Goal: Information Seeking & Learning: Find specific fact

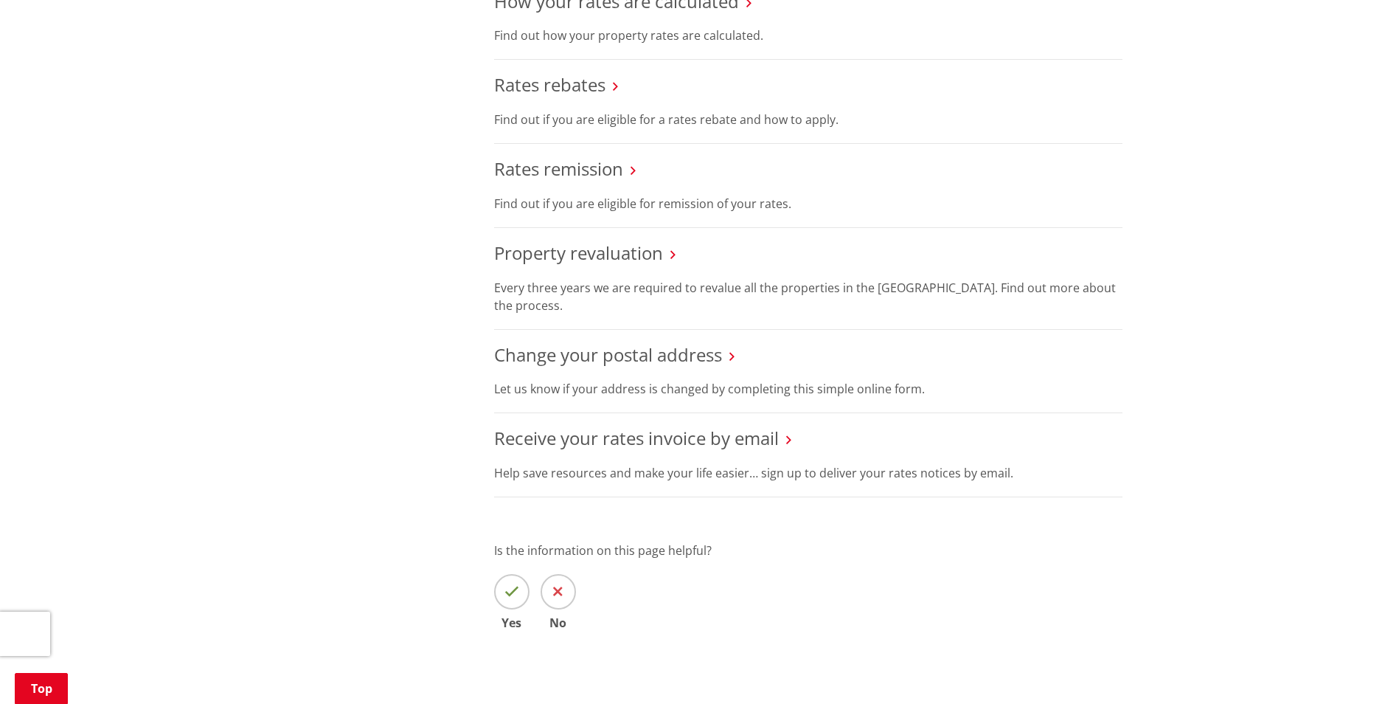
scroll to position [959, 0]
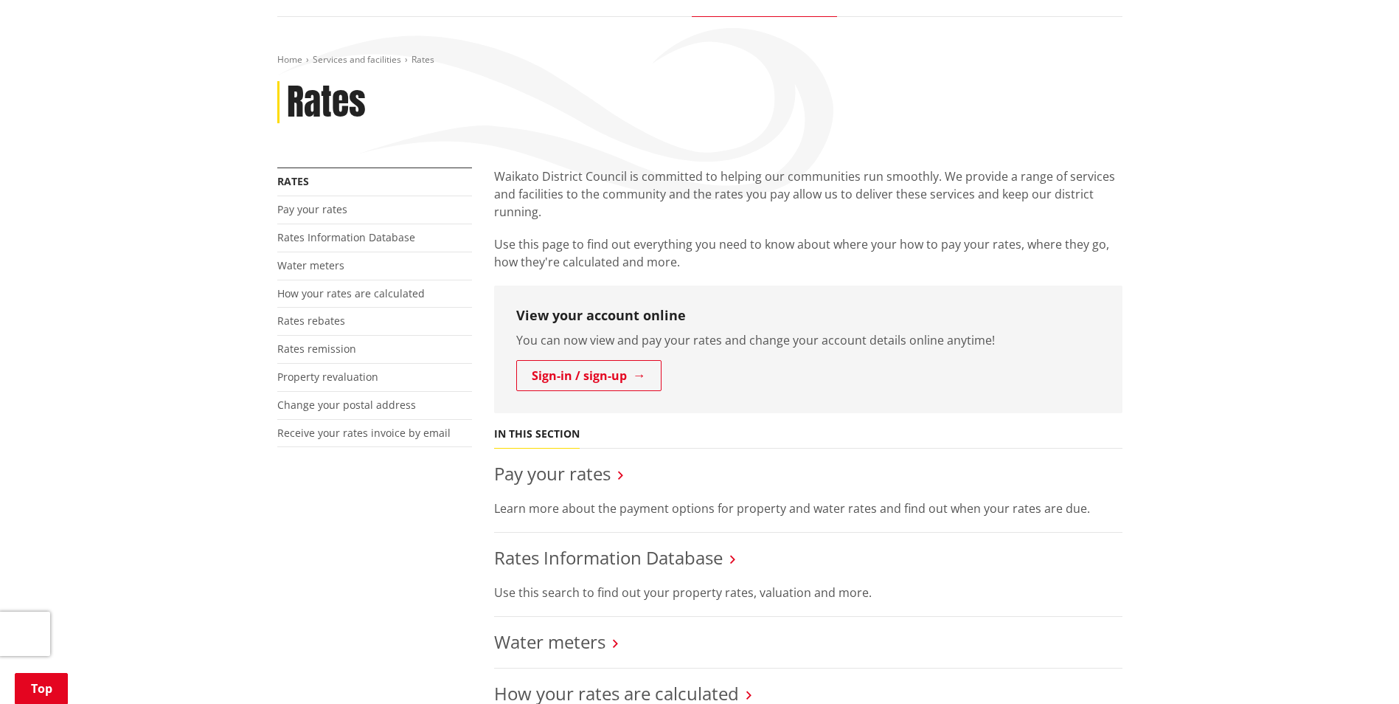
scroll to position [147, 0]
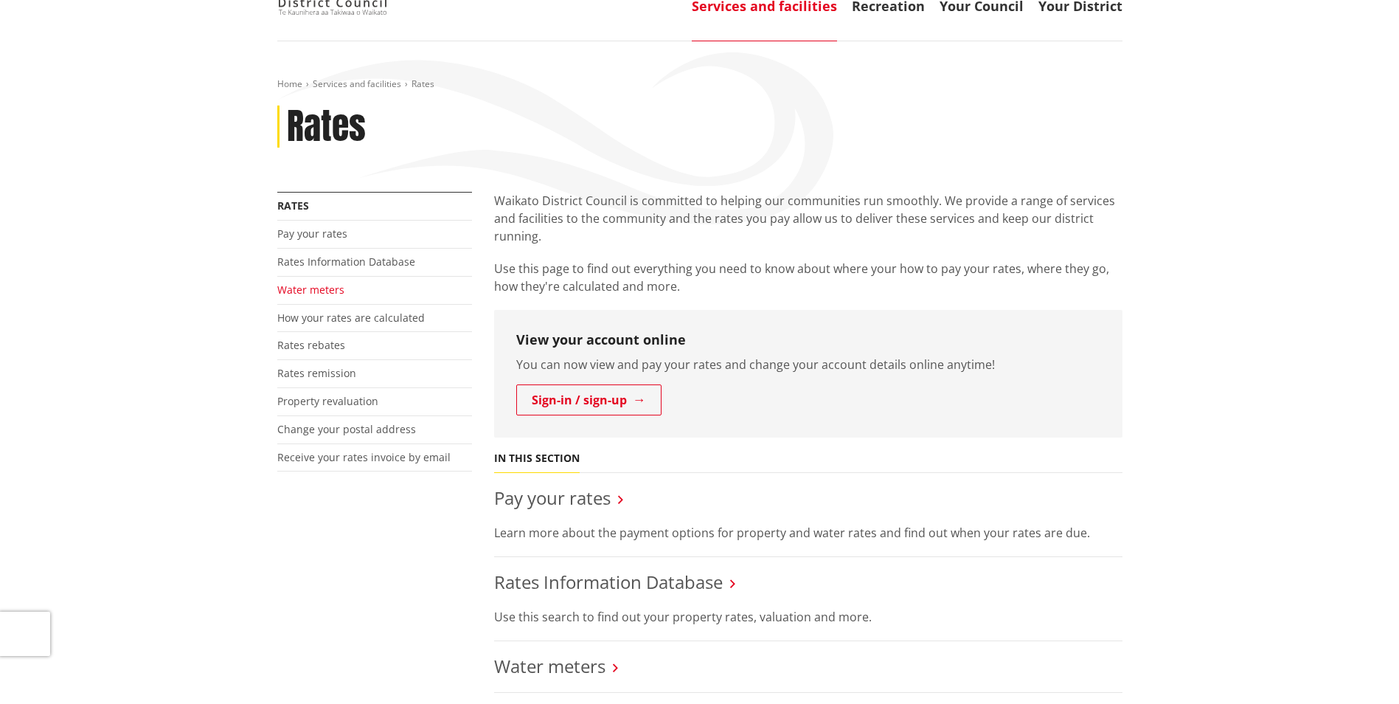
click at [308, 289] on link "Water meters" at bounding box center [310, 289] width 67 height 14
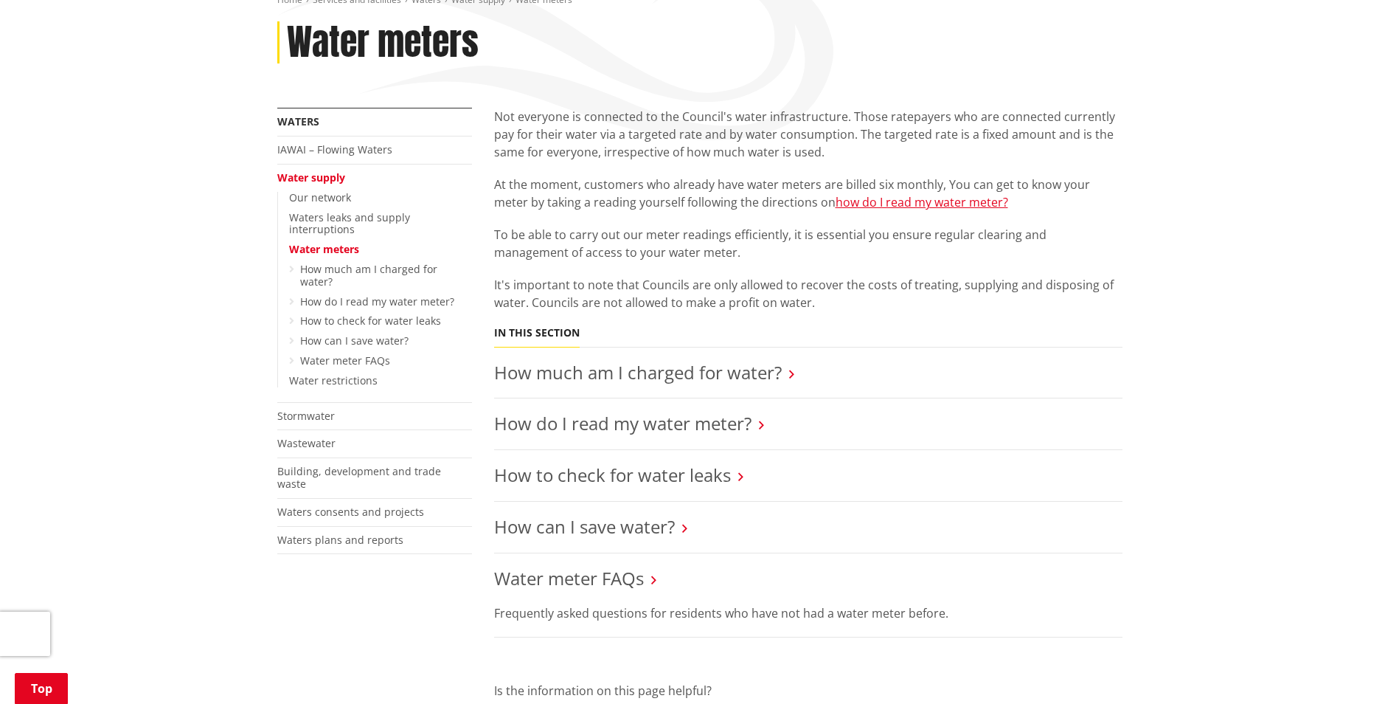
scroll to position [221, 0]
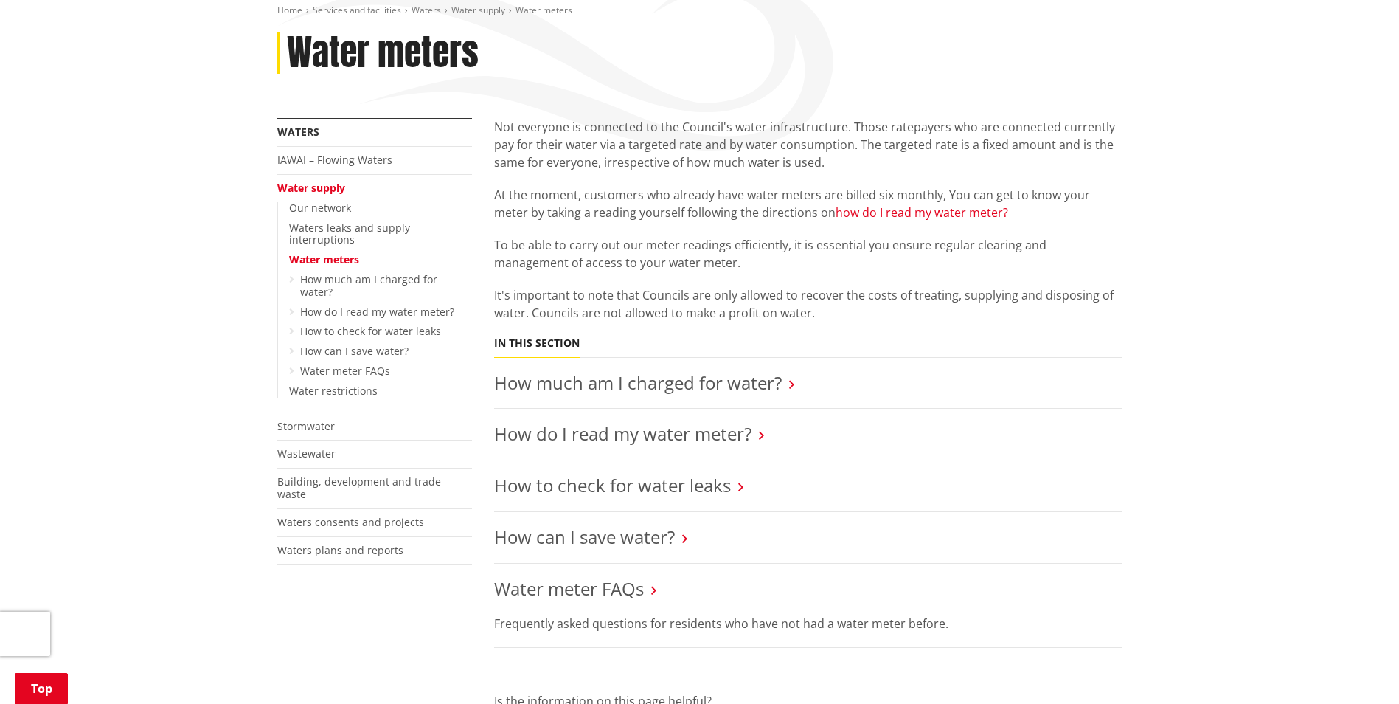
click at [655, 586] on icon at bounding box center [653, 589] width 5 height 13
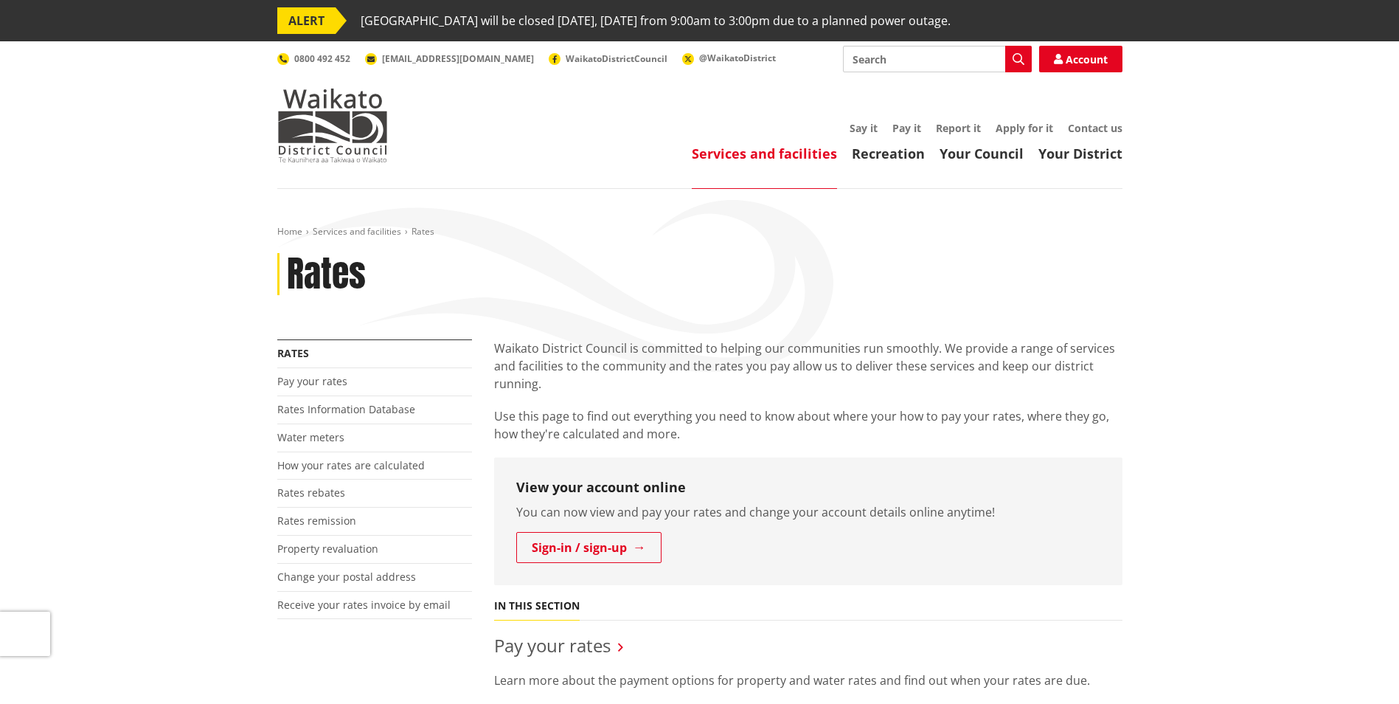
scroll to position [147, 0]
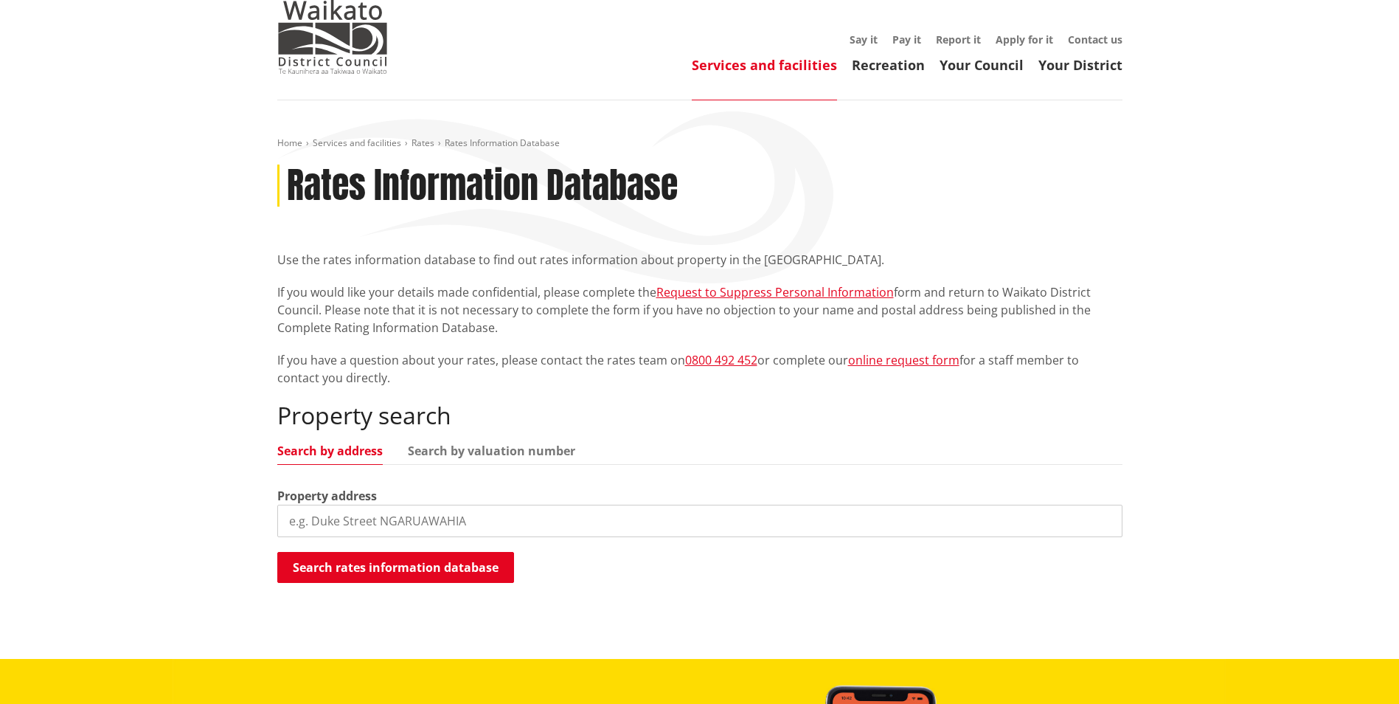
scroll to position [147, 0]
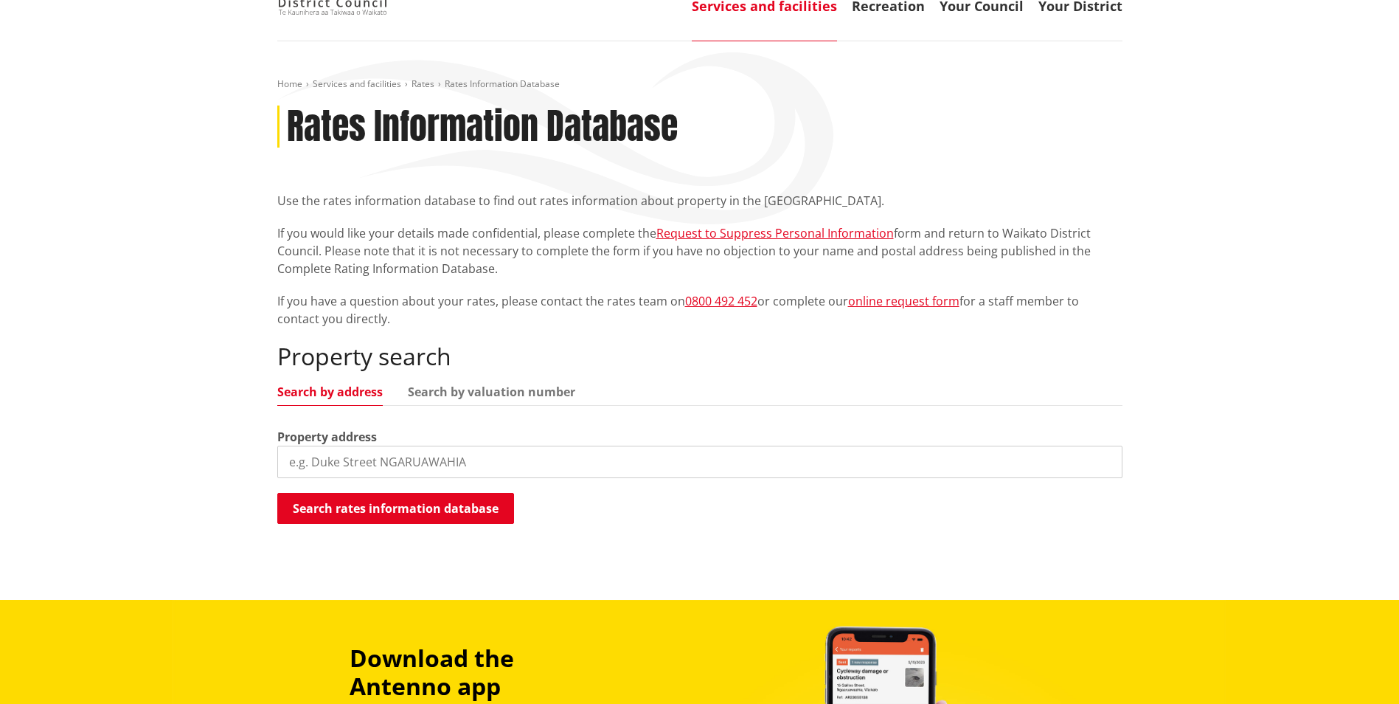
click at [441, 469] on input "search" at bounding box center [699, 461] width 845 height 32
type input "55 hakanoa street"
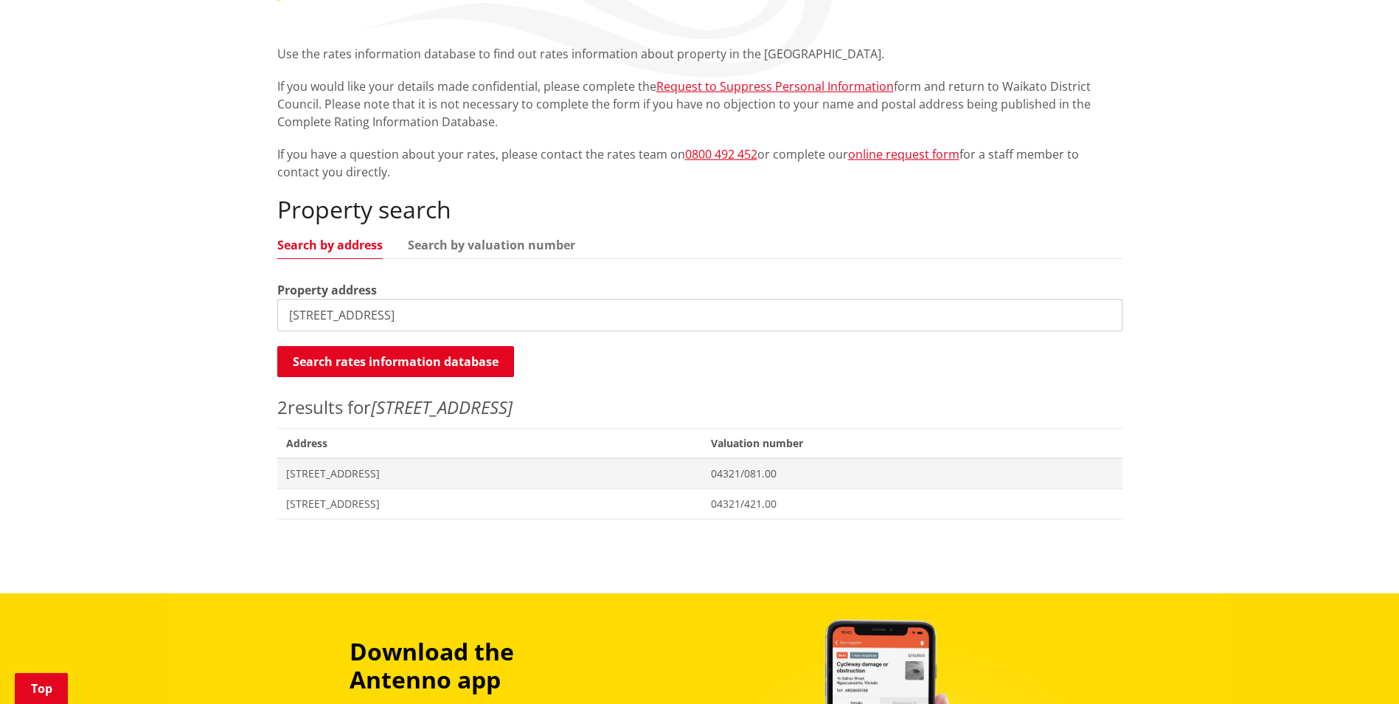
scroll to position [295, 0]
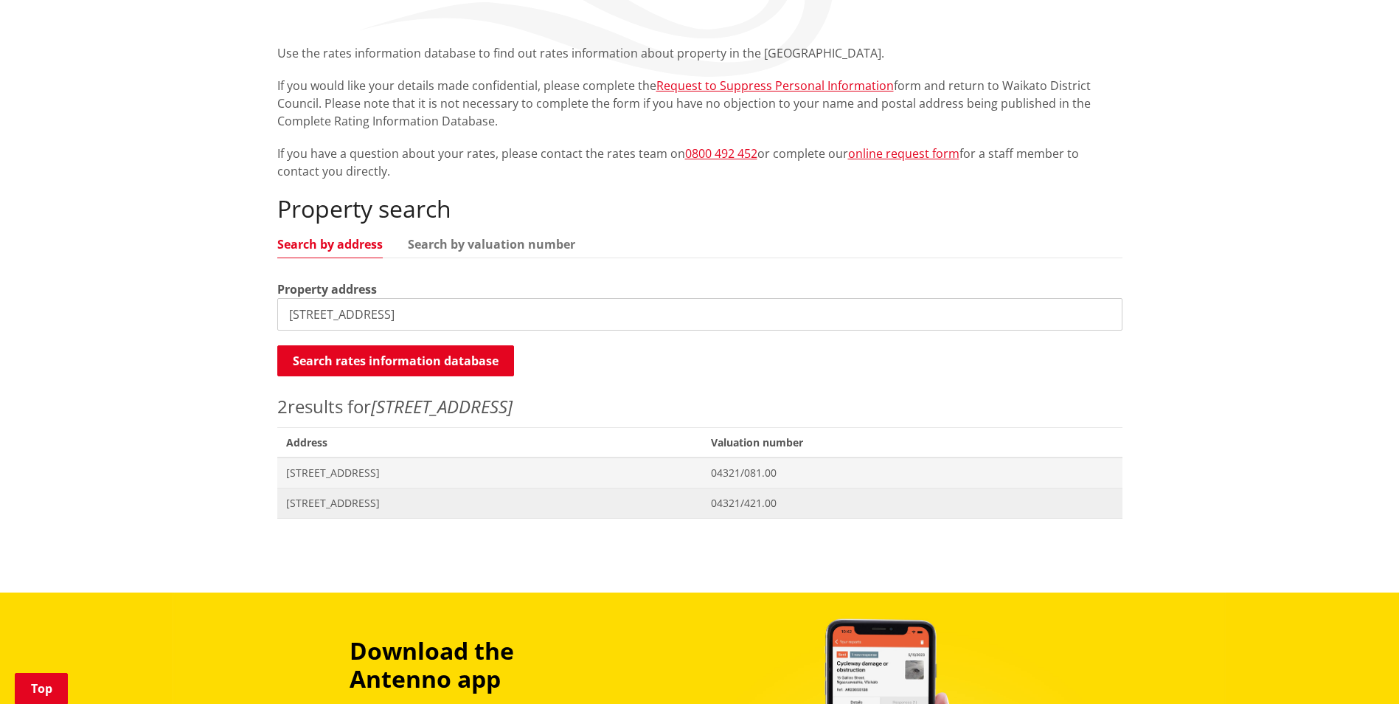
click at [443, 496] on span "55 Hakanoa Street HUNTLY" at bounding box center [490, 503] width 408 height 15
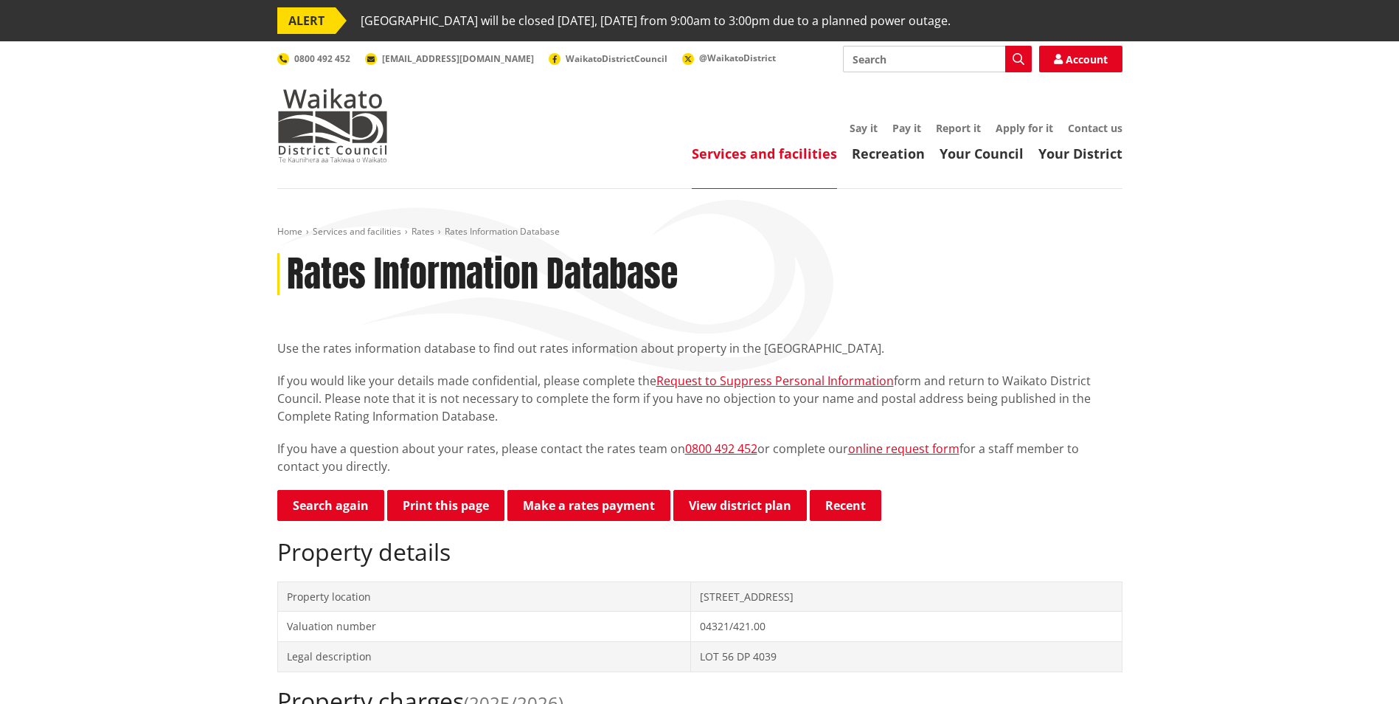
click at [911, 55] on input "Search" at bounding box center [937, 59] width 189 height 27
type input "rates statement"
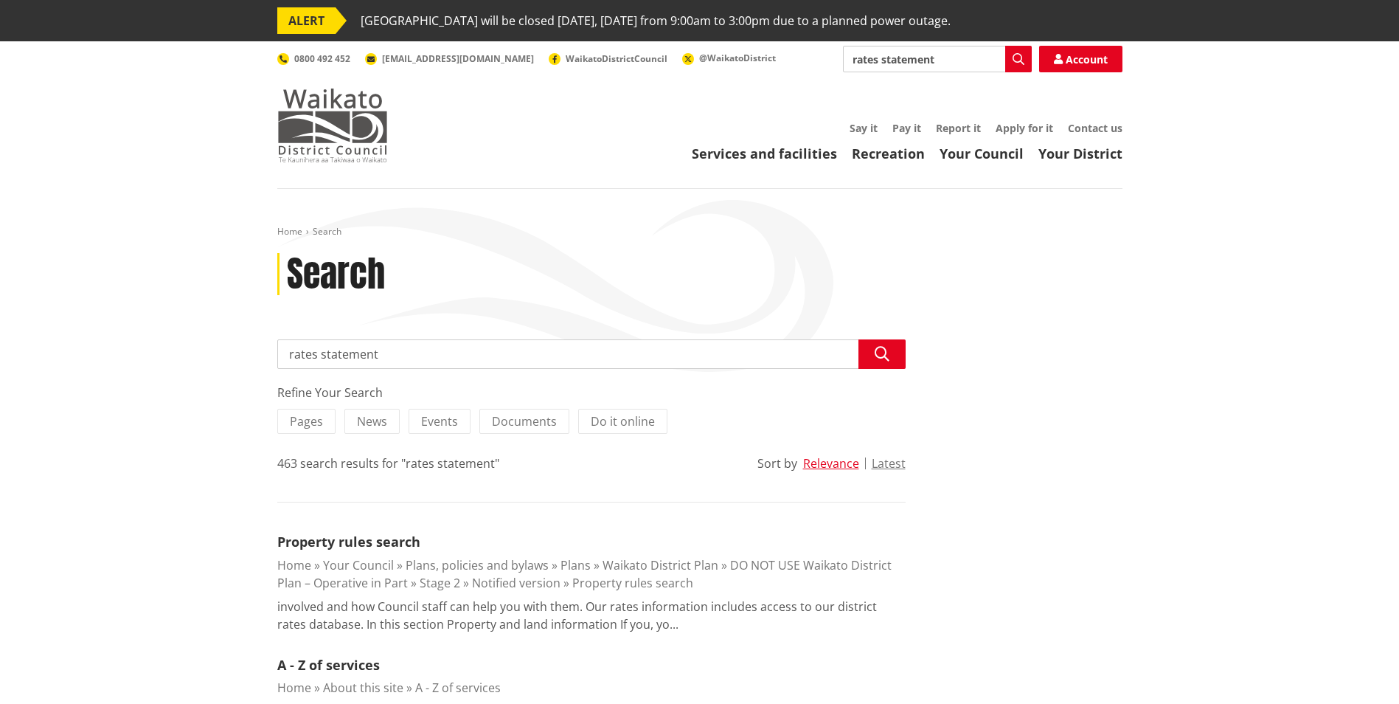
click at [341, 120] on img at bounding box center [332, 125] width 111 height 74
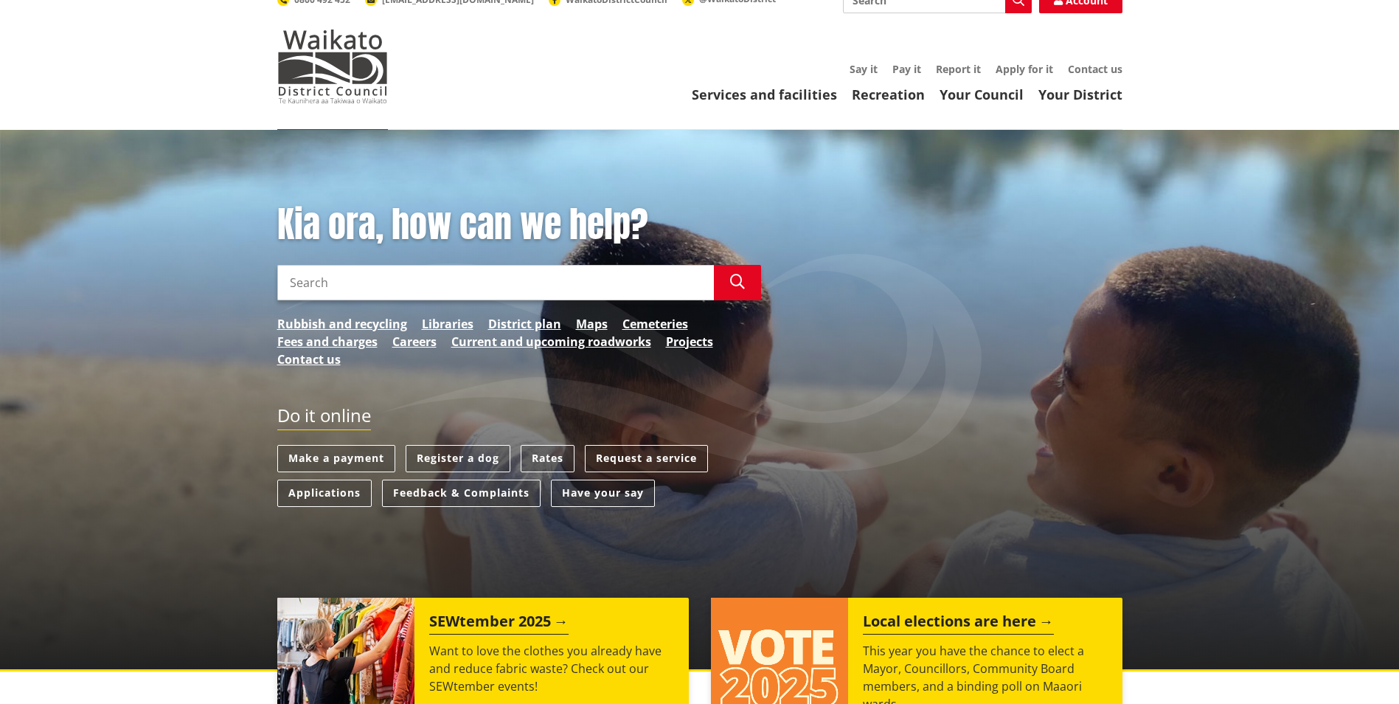
scroll to position [147, 0]
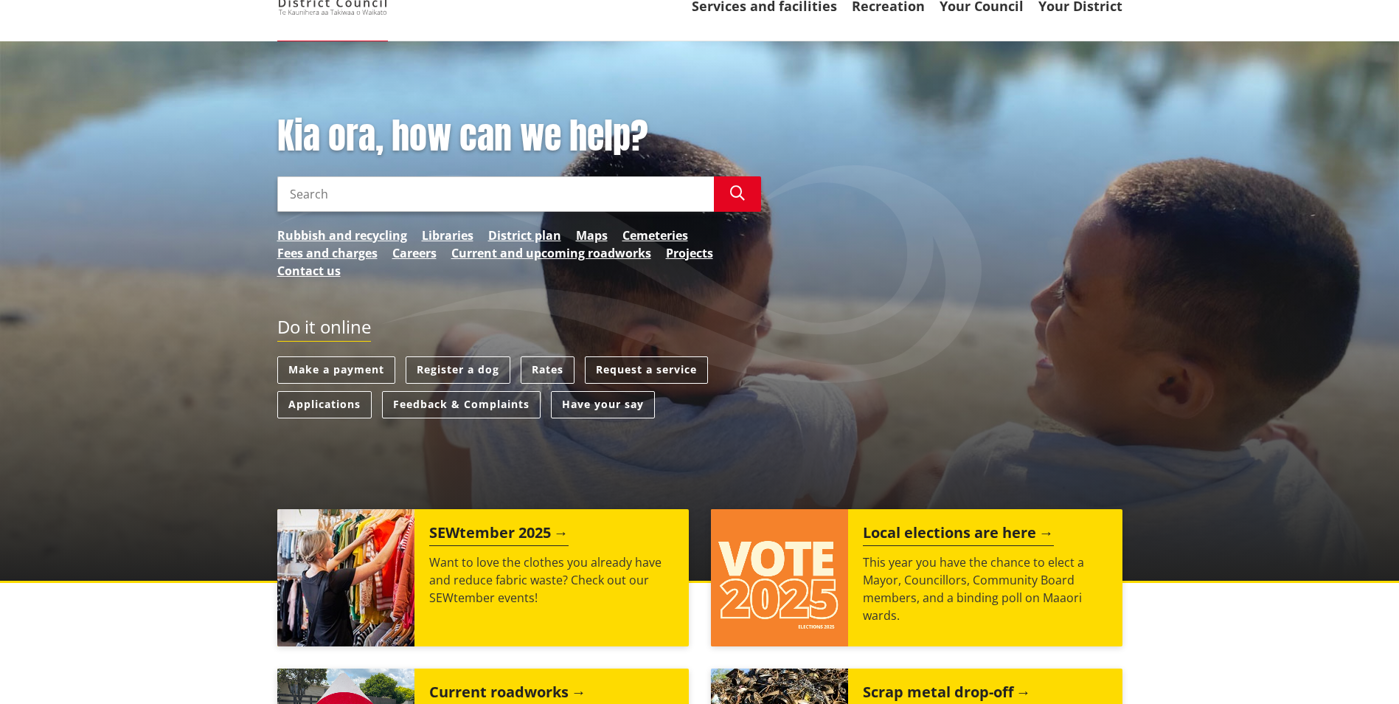
click at [684, 369] on link "Request a service" at bounding box center [646, 369] width 123 height 27
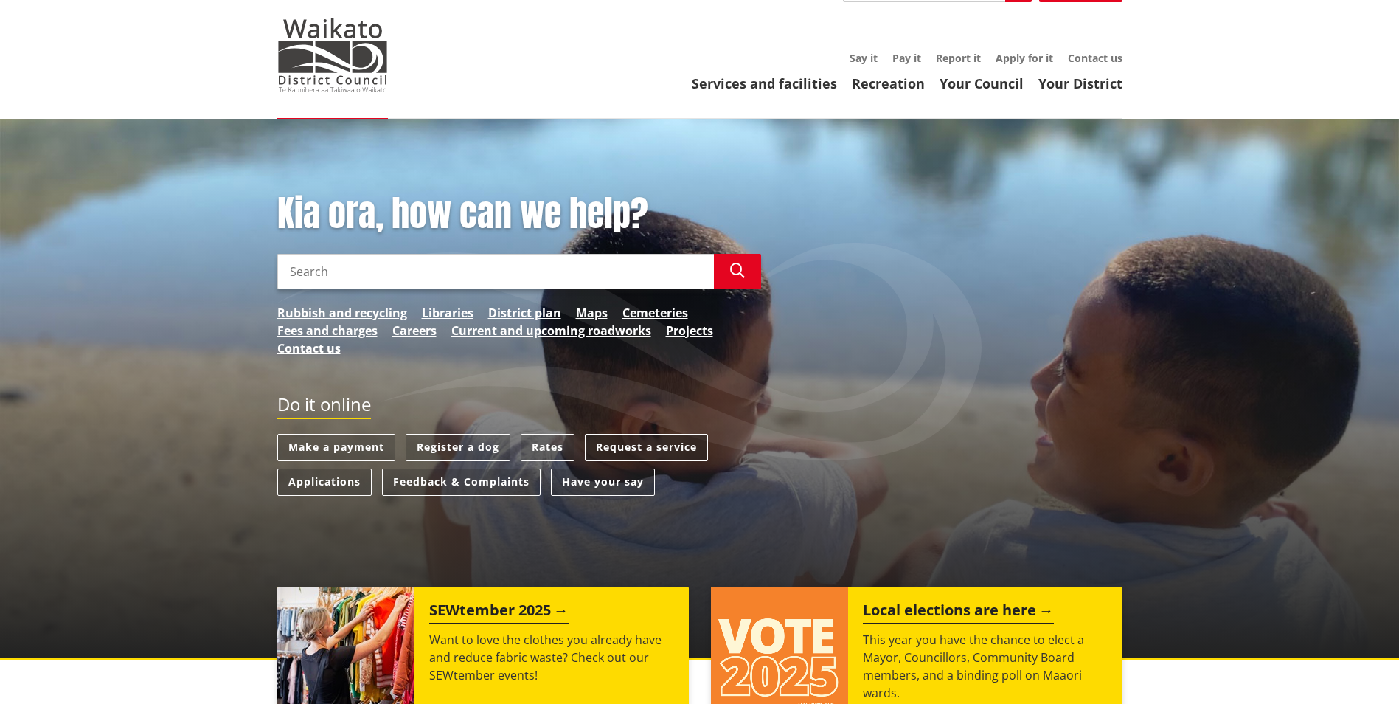
scroll to position [0, 0]
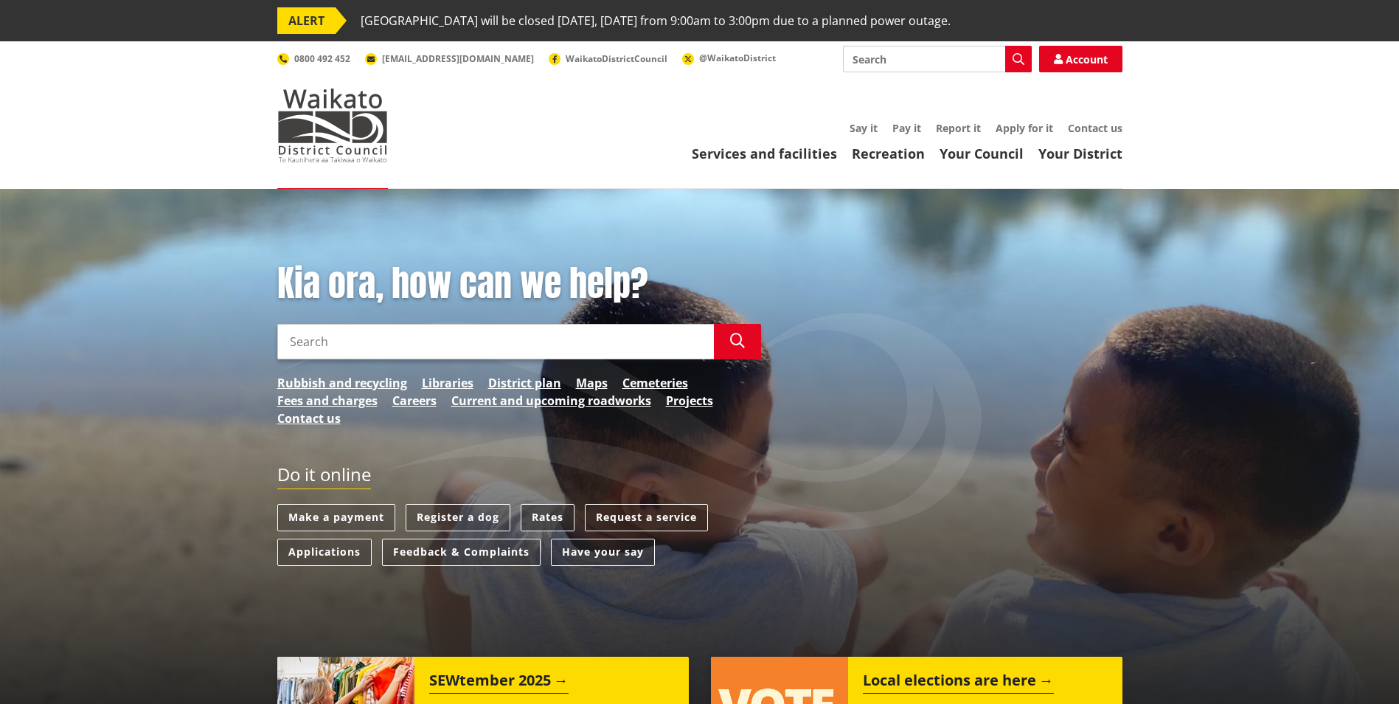
click at [548, 514] on link "Rates" at bounding box center [548, 517] width 54 height 27
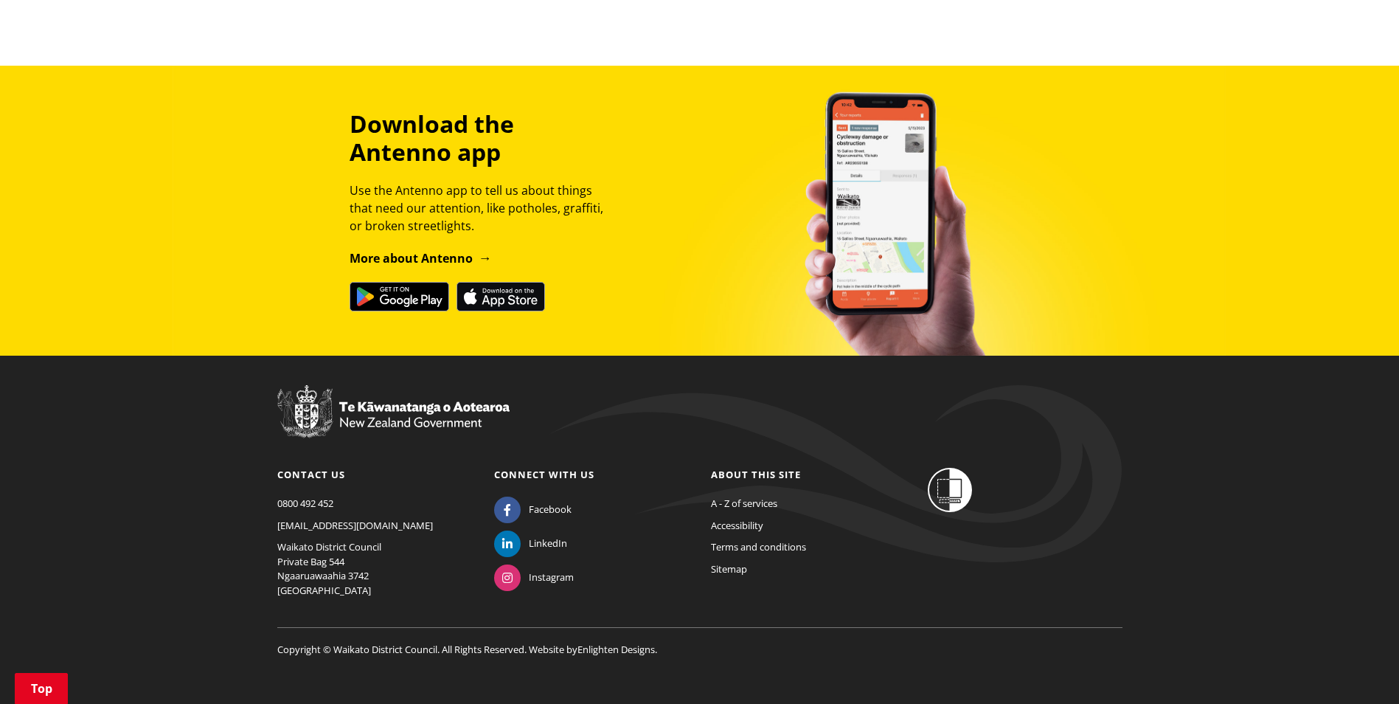
scroll to position [1700, 0]
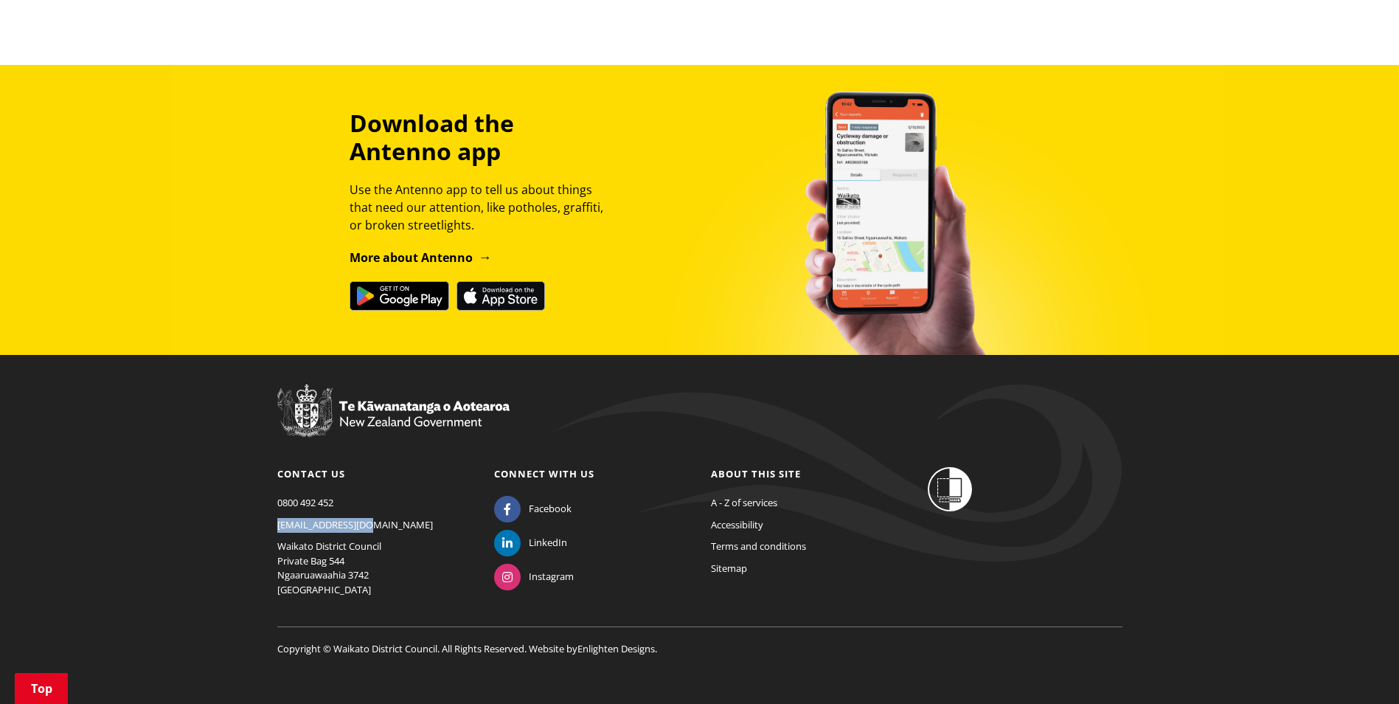
drag, startPoint x: 359, startPoint y: 509, endPoint x: 270, endPoint y: 509, distance: 89.2
click at [270, 509] on div "Contact us 0800 492 452 info@waidc.govt.nz Waikato District Council Private Bag…" at bounding box center [374, 536] width 217 height 138
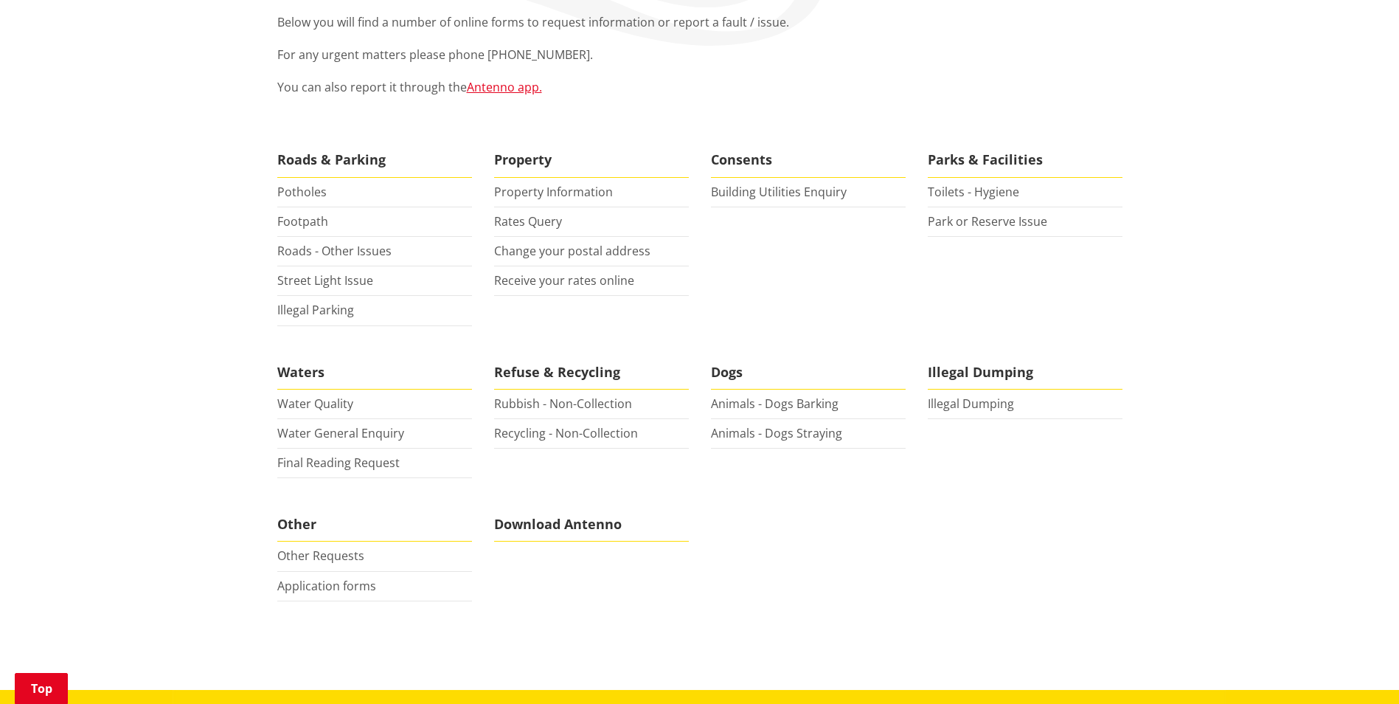
scroll to position [369, 0]
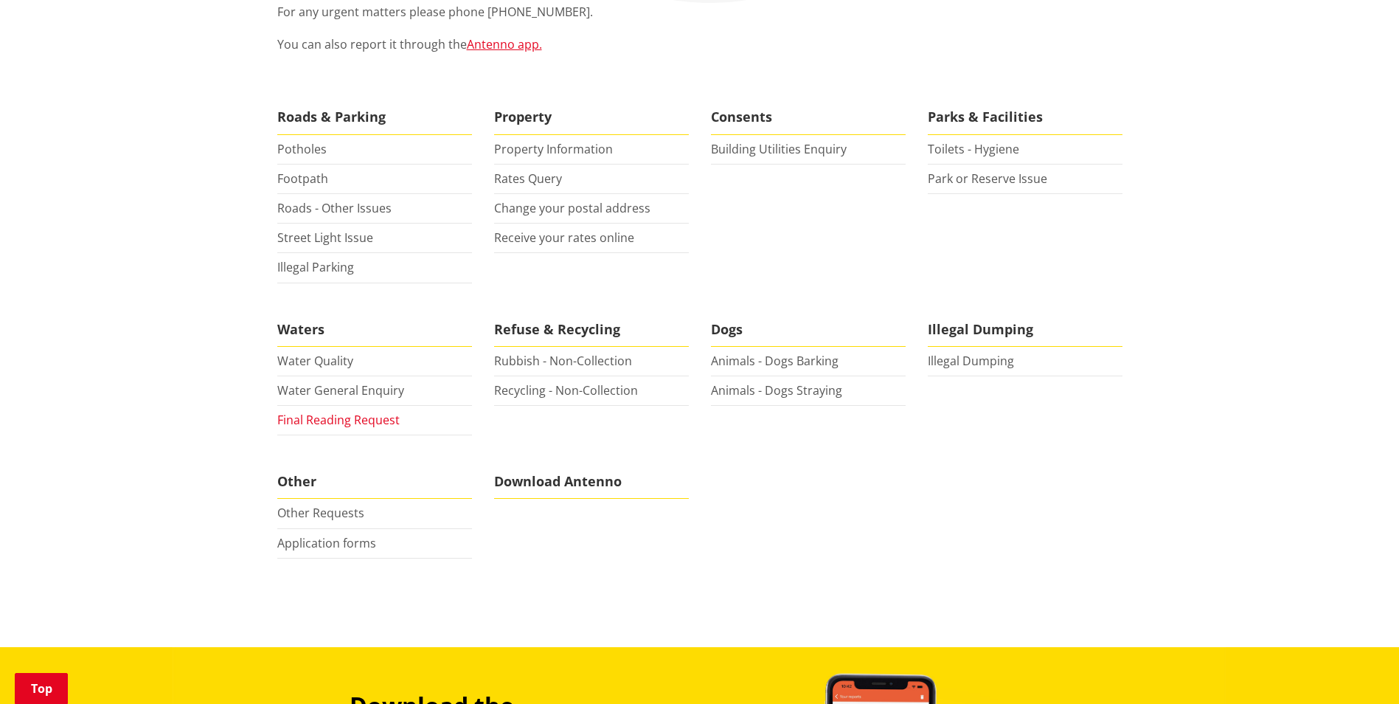
click at [345, 422] on link "Final Reading Request" at bounding box center [338, 420] width 122 height 16
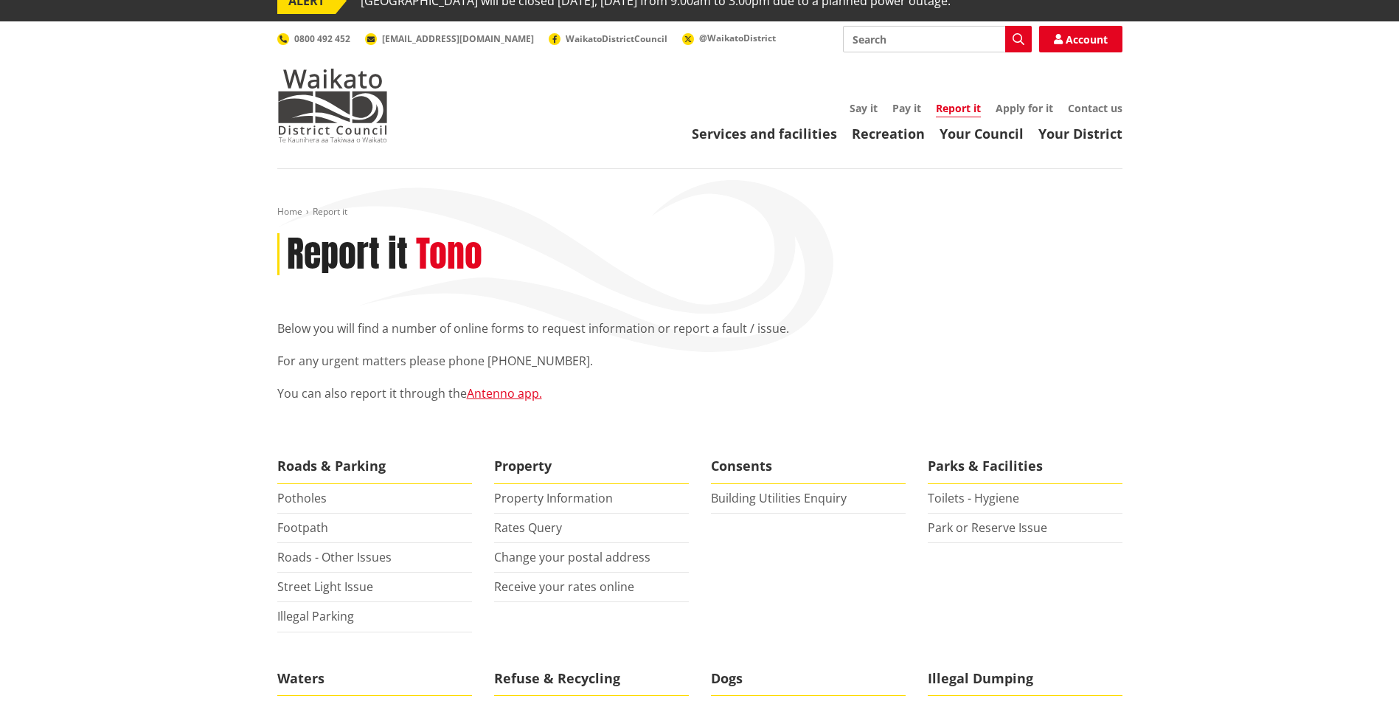
scroll to position [0, 0]
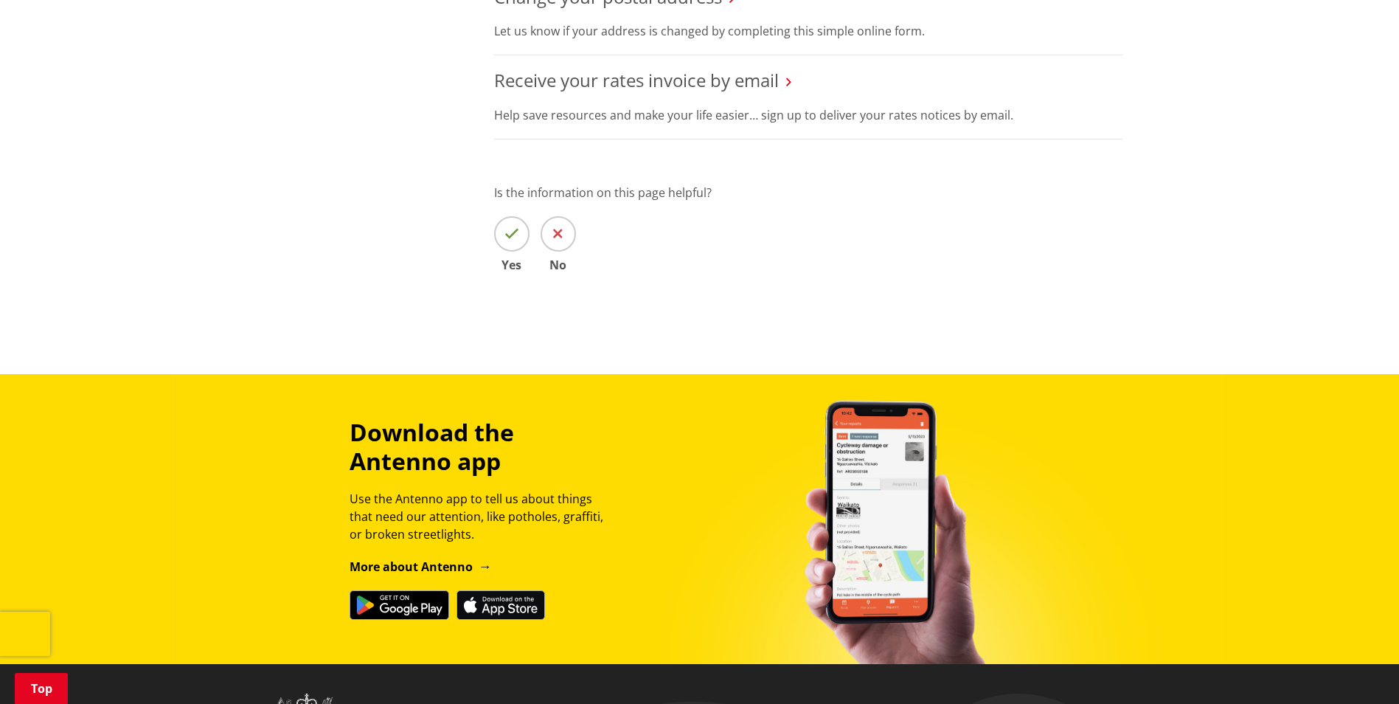
scroll to position [1254, 0]
